Goal: Navigation & Orientation: Find specific page/section

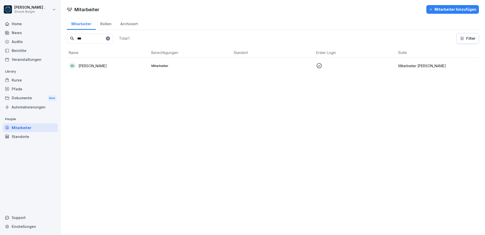
click at [18, 95] on div "Dokumente New" at bounding box center [30, 97] width 55 height 9
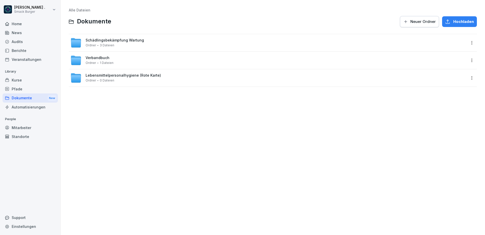
click at [106, 38] on span "Schädlingsbekämpfung Wartung" at bounding box center [115, 40] width 58 height 4
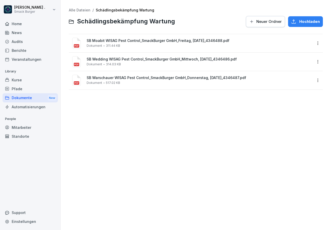
click at [309, 21] on span "Hochladen" at bounding box center [309, 22] width 21 height 6
click at [265, 114] on div "Alle Dateien / Schädlingsbekämpfung Wartung Schädlingsbekämpfung Wartung Neuer …" at bounding box center [196, 115] width 263 height 222
click at [299, 21] on span "Hochladen" at bounding box center [309, 22] width 21 height 6
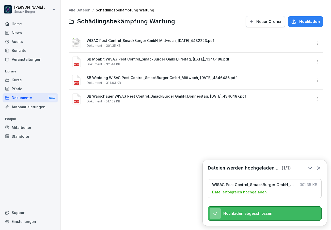
click at [314, 43] on html "Joe . Smack Burger Home News Audits Berichte Veranstaltungen Library Kurse Pfad…" at bounding box center [165, 115] width 331 height 230
click at [283, 96] on div "Umbenennen" at bounding box center [287, 94] width 26 height 6
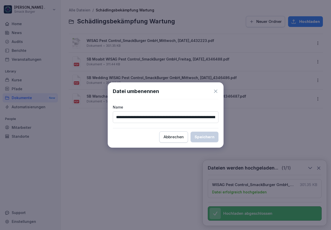
drag, startPoint x: 124, startPoint y: 117, endPoint x: 120, endPoint y: 117, distance: 3.3
click at [123, 116] on input "**********" at bounding box center [166, 117] width 106 height 12
click at [118, 117] on input "**********" at bounding box center [166, 117] width 106 height 12
drag, startPoint x: 117, startPoint y: 117, endPoint x: 76, endPoint y: 116, distance: 40.2
click at [76, 116] on body "**********" at bounding box center [165, 115] width 331 height 230
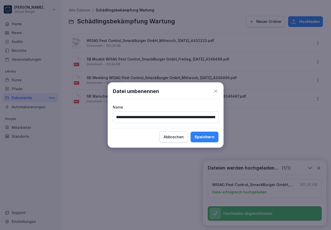
type input "**********"
click at [212, 136] on div "Speichern" at bounding box center [205, 137] width 20 height 6
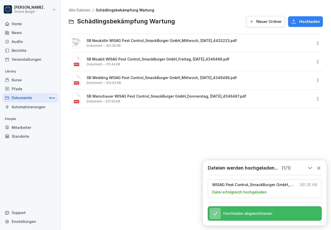
click at [28, 109] on div "Automatisierungen" at bounding box center [30, 106] width 55 height 9
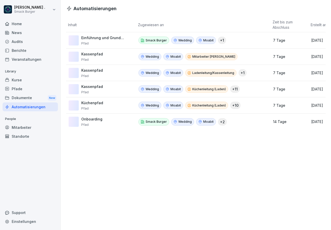
click at [26, 96] on div "Dokumente New" at bounding box center [30, 97] width 55 height 9
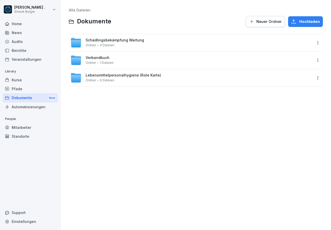
click at [19, 88] on div "Pfade" at bounding box center [30, 88] width 55 height 9
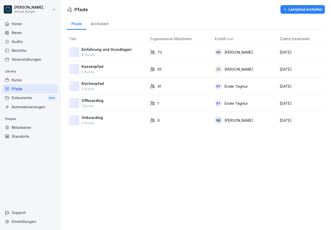
click at [93, 103] on p "1 Kurse" at bounding box center [93, 105] width 22 height 5
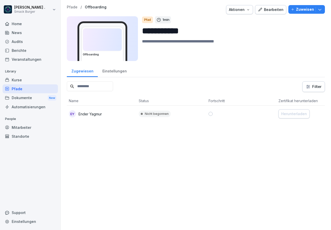
click at [19, 93] on link "Dokumente New" at bounding box center [30, 97] width 55 height 9
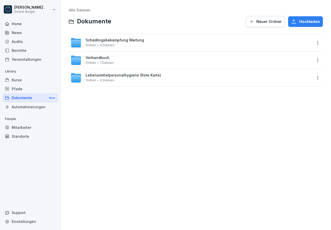
click at [18, 99] on div "Dokumente New" at bounding box center [30, 97] width 55 height 9
click at [25, 109] on div "Automatisierungen" at bounding box center [30, 106] width 55 height 9
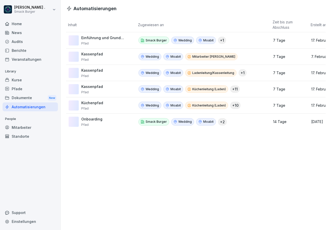
click at [95, 121] on p "Onboarding" at bounding box center [91, 119] width 21 height 5
click at [196, 167] on div "Automatisierungen Inhalt Zugewiesen an Zeit bis zum Abschluss Erstellt am Einfü…" at bounding box center [196, 115] width 270 height 230
click at [37, 126] on div "Mitarbeiter" at bounding box center [30, 127] width 55 height 9
